Goal: Transaction & Acquisition: Subscribe to service/newsletter

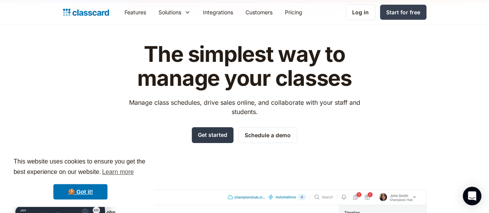
scroll to position [21, 0]
click at [214, 133] on link "Get started" at bounding box center [213, 136] width 42 height 16
